Goal: Task Accomplishment & Management: Manage account settings

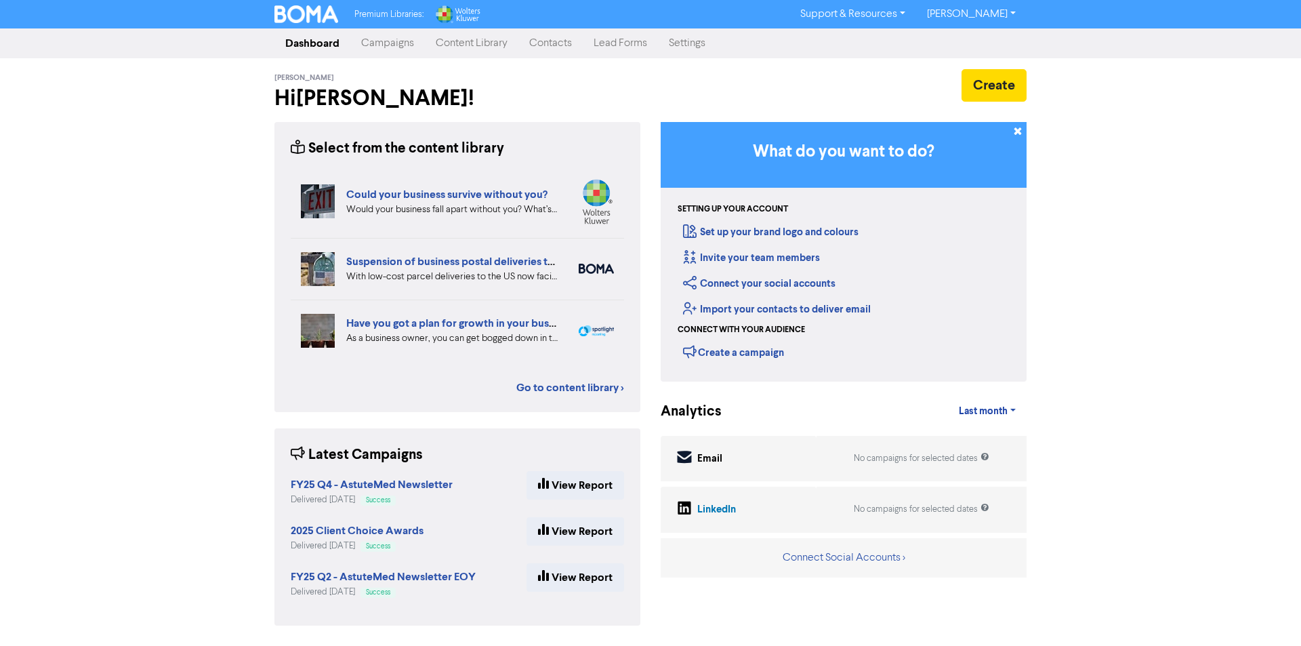
click at [924, 116] on div "Create" at bounding box center [844, 92] width 386 height 47
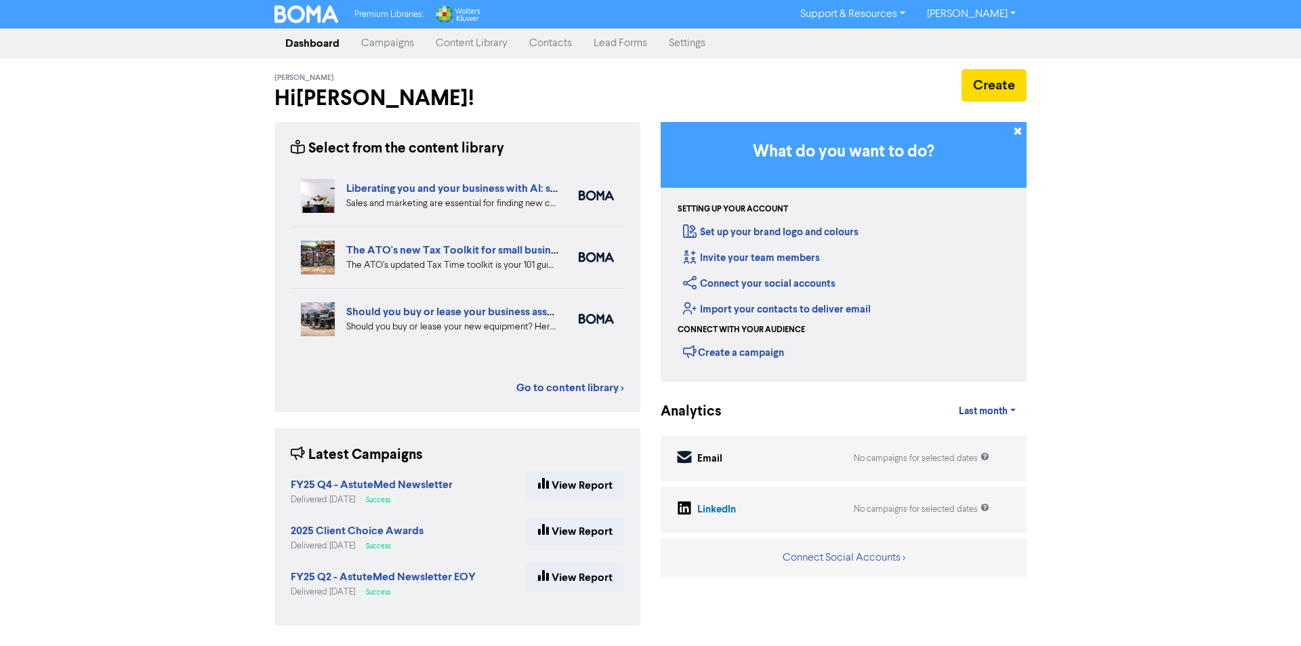
click at [554, 52] on link "Contacts" at bounding box center [550, 43] width 64 height 27
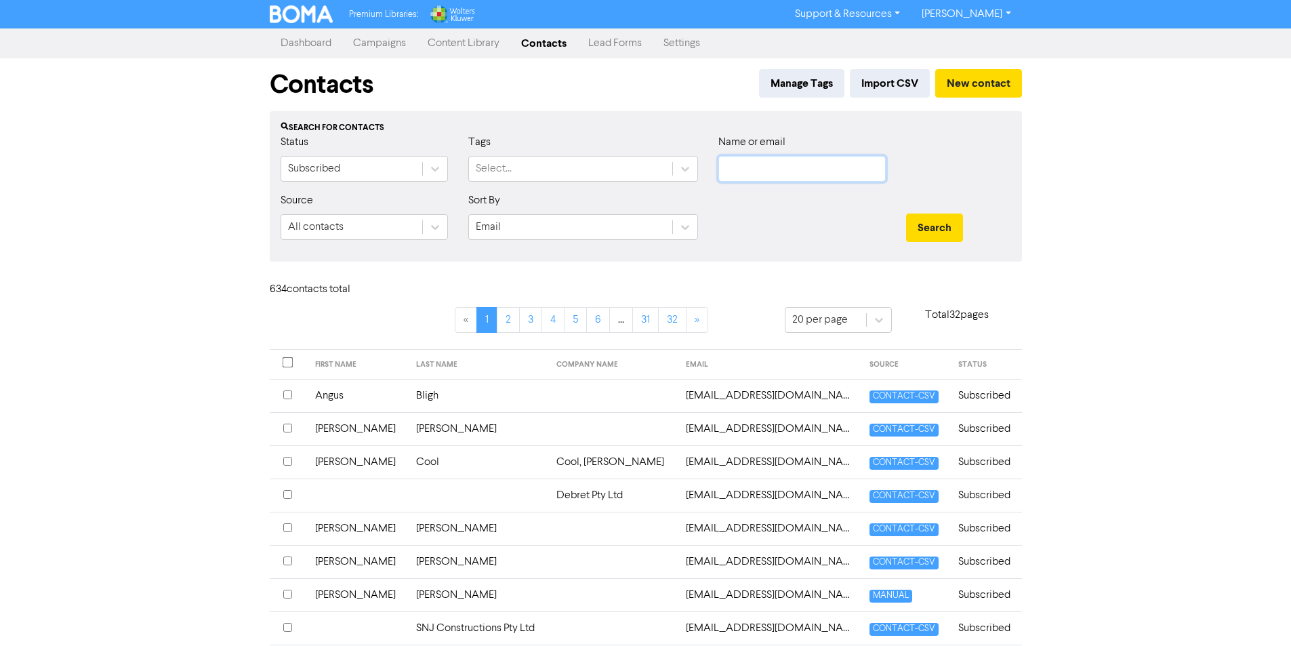
click at [827, 168] on input "text" at bounding box center [801, 169] width 167 height 26
click at [906, 213] on button "Search" at bounding box center [934, 227] width 57 height 28
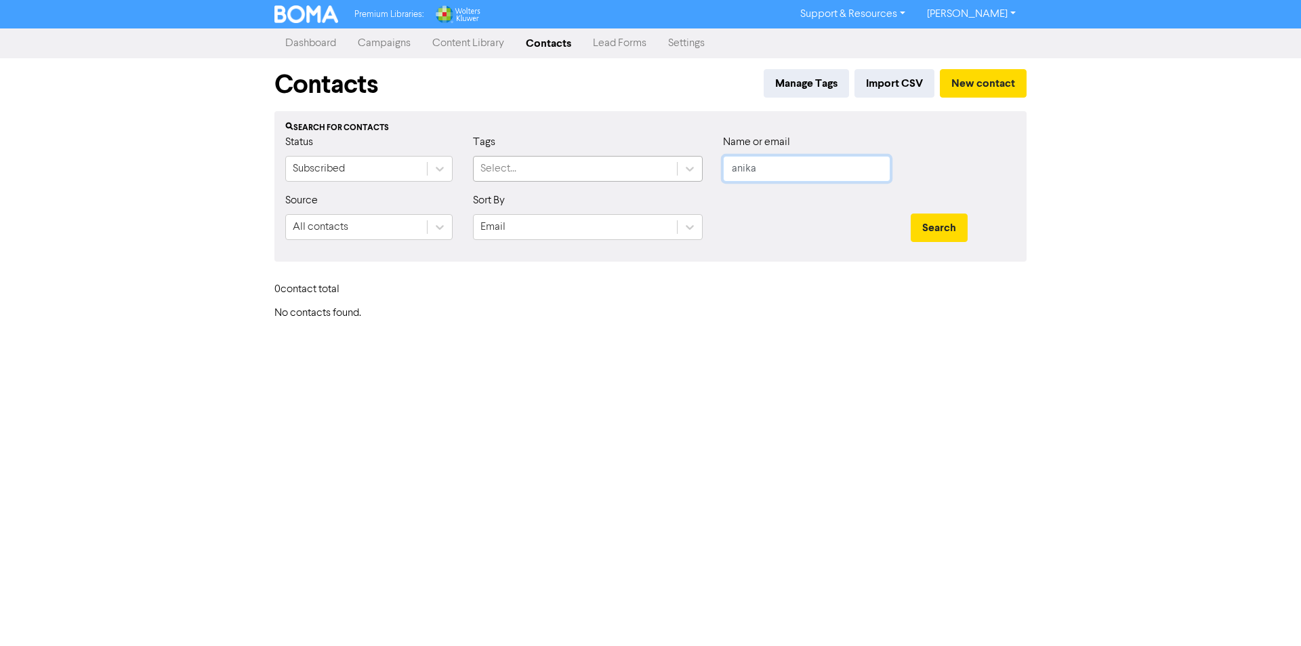
drag, startPoint x: 773, startPoint y: 171, endPoint x: 674, endPoint y: 158, distance: 99.8
click at [674, 158] on div "Status Subscribed Tags Select... Name or email anika" at bounding box center [650, 163] width 751 height 58
type input "straha"
click at [911, 213] on button "Search" at bounding box center [939, 227] width 57 height 28
